Goal: Task Accomplishment & Management: Manage account settings

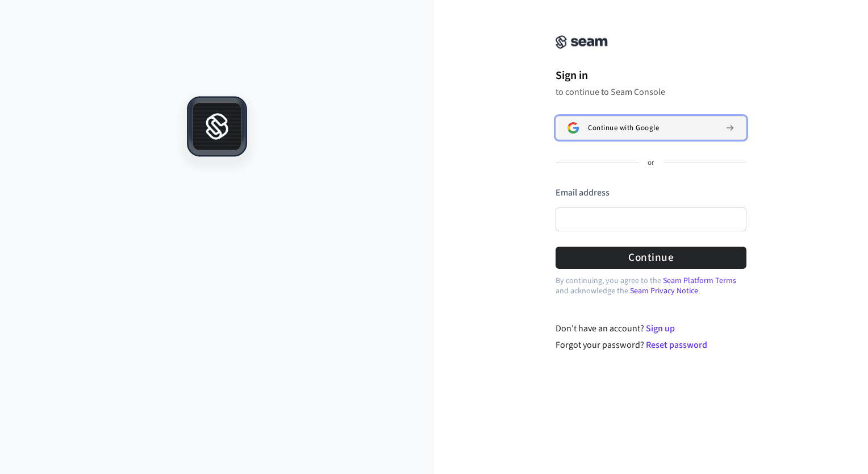
click at [613, 131] on span "Continue with Google" at bounding box center [623, 127] width 71 height 9
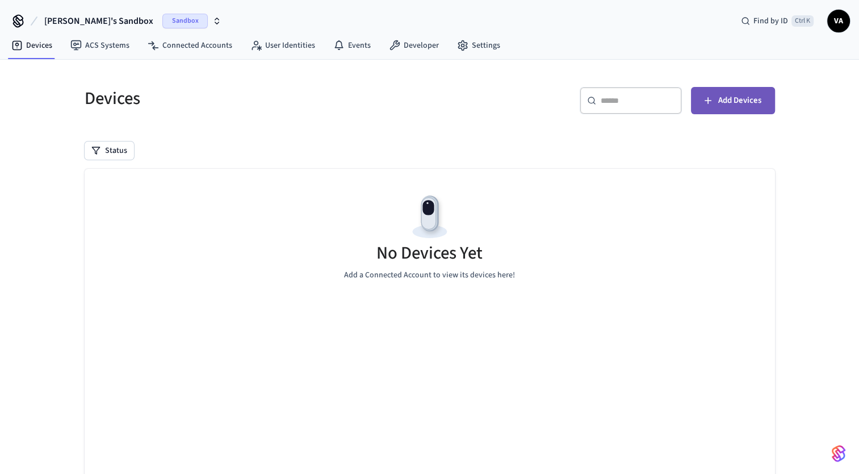
click at [718, 108] on button "Add Devices" at bounding box center [733, 100] width 84 height 27
click at [179, 25] on button "[PERSON_NAME]'s Sandbox Sandbox" at bounding box center [133, 21] width 184 height 24
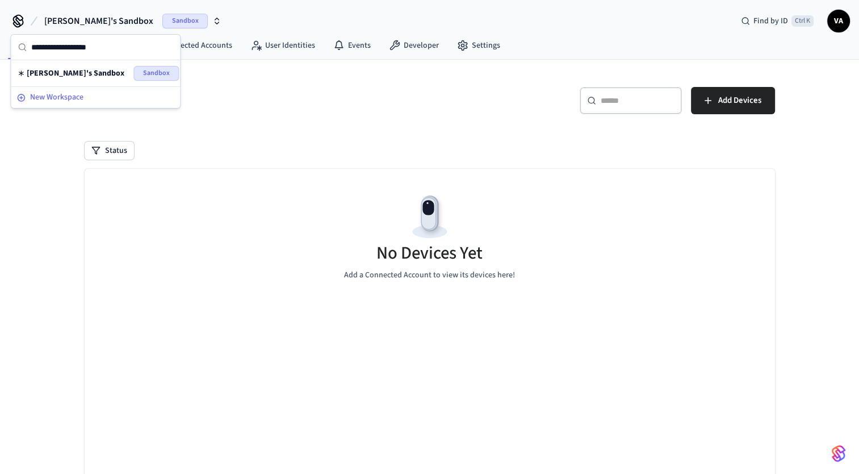
click at [70, 99] on span "New Workspace" at bounding box center [56, 97] width 53 height 12
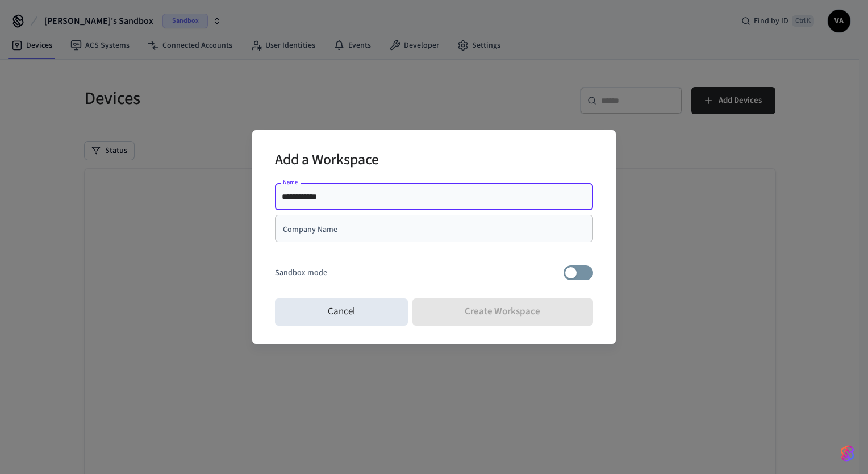
type input "**********"
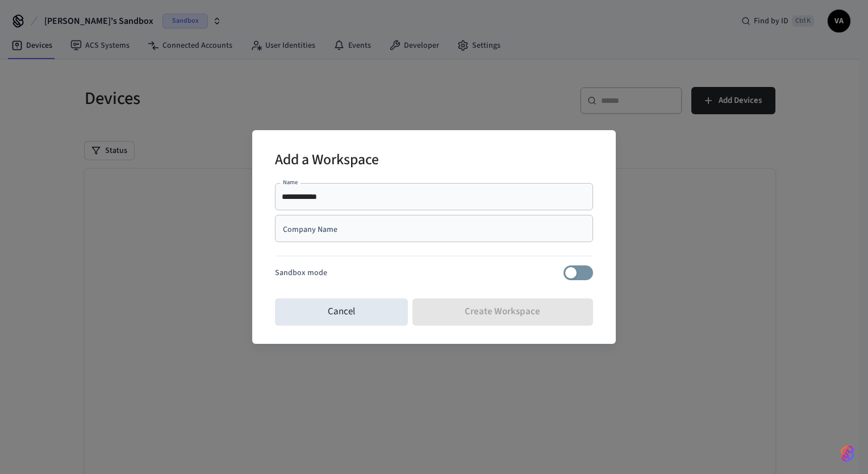
click at [417, 239] on div "Company Name" at bounding box center [434, 228] width 318 height 27
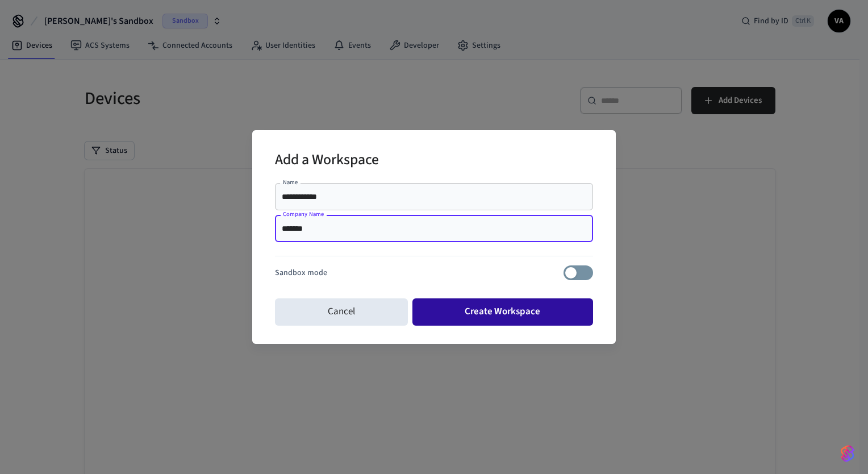
type input "*******"
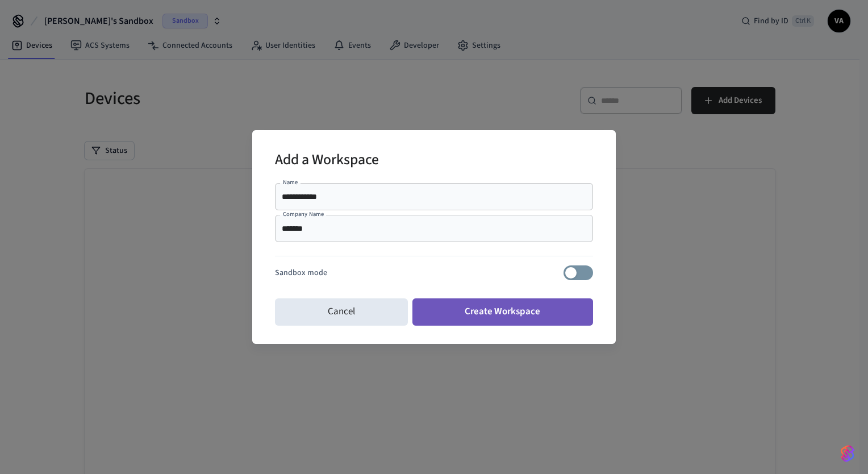
click at [552, 319] on button "Create Workspace" at bounding box center [502, 311] width 181 height 27
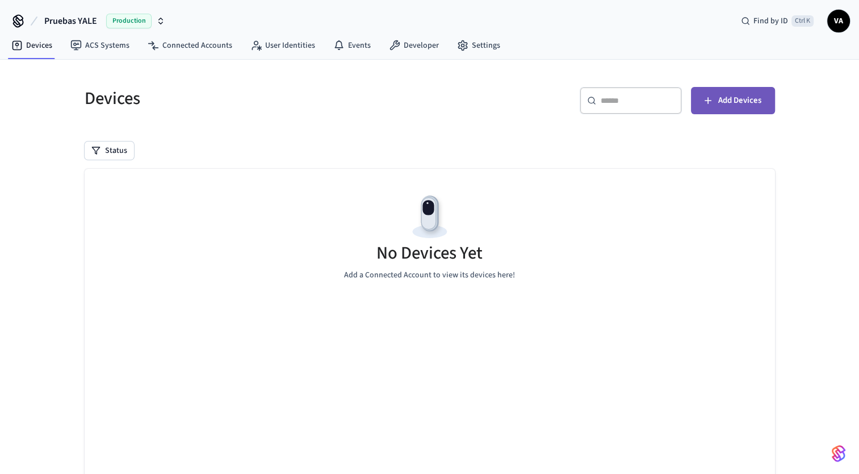
click at [735, 107] on span "Add Devices" at bounding box center [739, 100] width 43 height 15
click at [750, 110] on button "Add Devices" at bounding box center [733, 100] width 84 height 27
click at [202, 40] on link "Connected Accounts" at bounding box center [190, 45] width 103 height 20
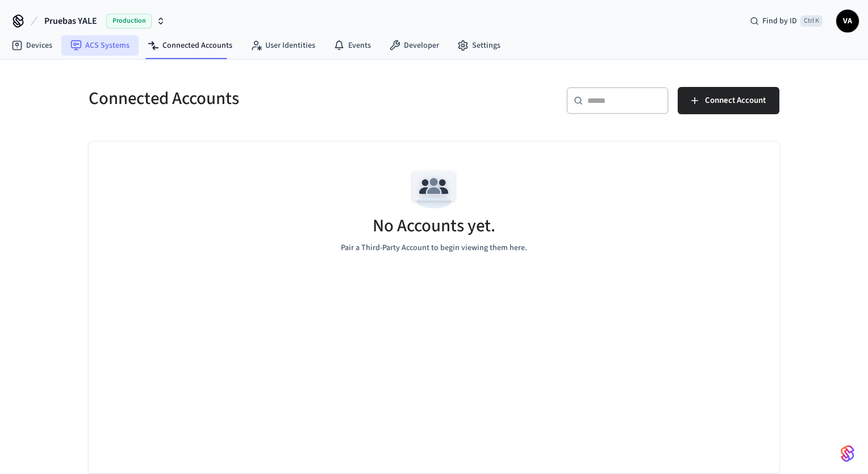
click at [120, 49] on link "ACS Systems" at bounding box center [99, 45] width 77 height 20
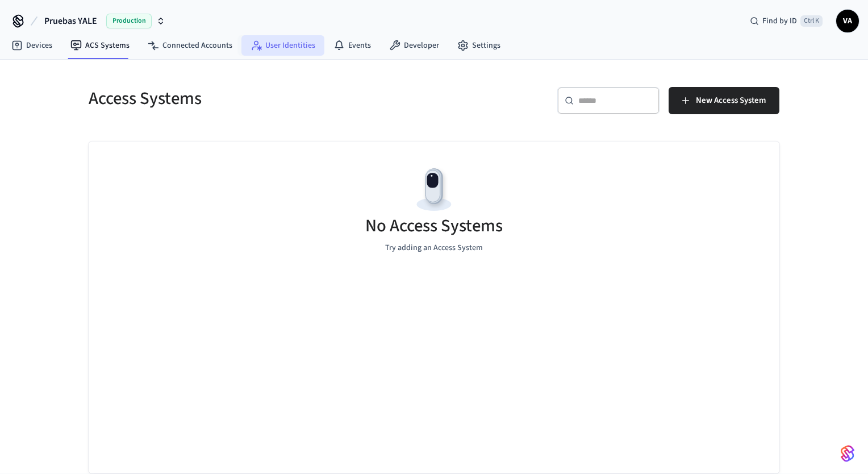
click at [296, 48] on link "User Identities" at bounding box center [282, 45] width 83 height 20
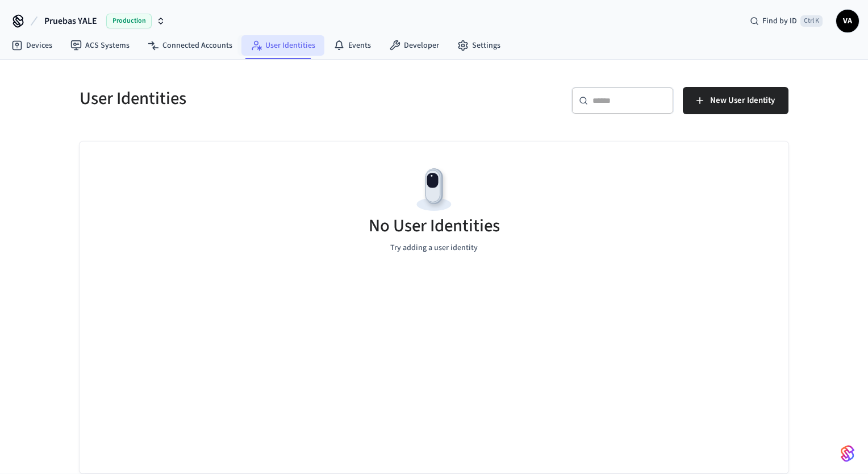
click at [261, 51] on link "User Identities" at bounding box center [282, 45] width 83 height 20
click at [195, 41] on link "Connected Accounts" at bounding box center [190, 45] width 103 height 20
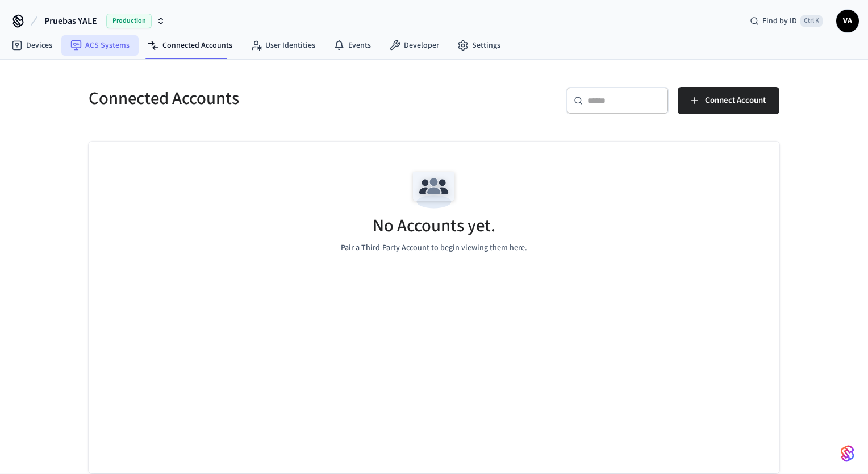
click at [123, 43] on link "ACS Systems" at bounding box center [99, 45] width 77 height 20
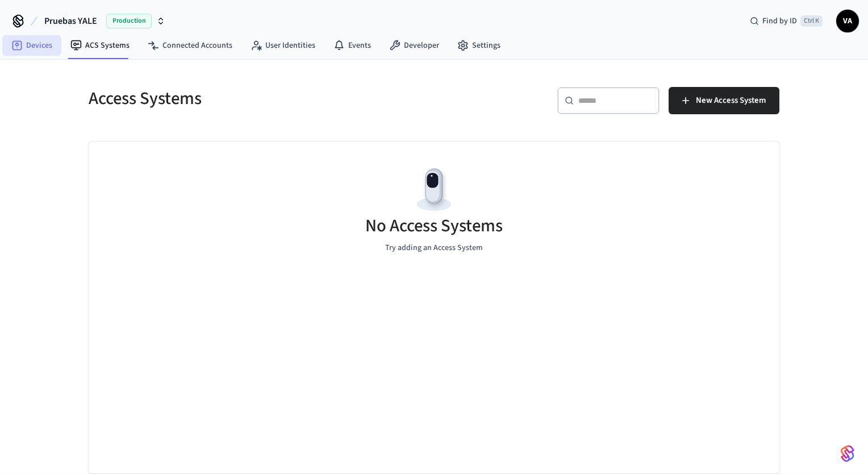
click at [21, 44] on icon at bounding box center [17, 46] width 10 height 10
